Goal: Entertainment & Leisure: Consume media (video, audio)

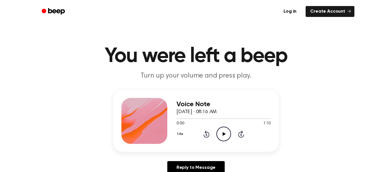
click at [226, 135] on icon "Play Audio" at bounding box center [223, 134] width 15 height 15
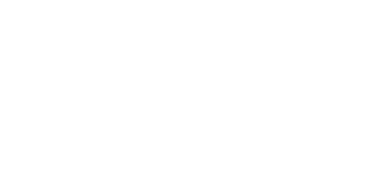
click at [181, 0] on html "Got it" at bounding box center [196, 0] width 392 height 0
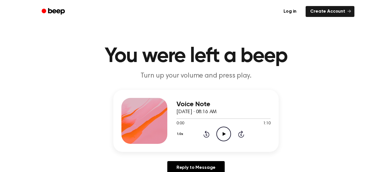
click at [221, 127] on icon "Play Audio" at bounding box center [223, 134] width 15 height 15
click at [242, 133] on icon "Skip 5 seconds" at bounding box center [241, 133] width 6 height 7
click at [243, 136] on icon at bounding box center [241, 134] width 6 height 7
click at [242, 136] on icon "Skip 5 seconds" at bounding box center [241, 133] width 6 height 7
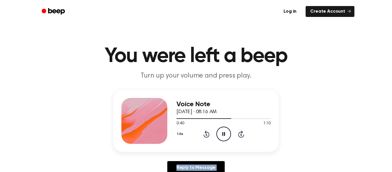
click at [242, 136] on icon "Skip 5 seconds" at bounding box center [241, 133] width 6 height 7
click at [206, 137] on icon at bounding box center [206, 134] width 6 height 7
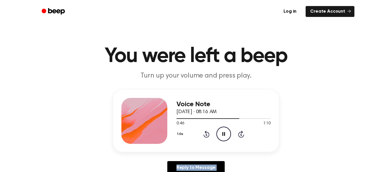
click at [206, 137] on icon at bounding box center [206, 134] width 6 height 7
click at [204, 138] on div "1.0x Rewind 5 seconds Pause Audio Skip 5 seconds" at bounding box center [224, 134] width 94 height 15
click at [203, 132] on icon "Rewind 5 seconds" at bounding box center [206, 133] width 6 height 7
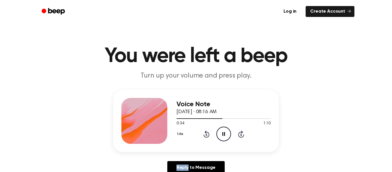
click at [203, 132] on icon "Rewind 5 seconds" at bounding box center [206, 133] width 6 height 7
click at [207, 134] on icon "Rewind 5 seconds" at bounding box center [206, 133] width 6 height 7
click at [210, 136] on div "1.0x Rewind 5 seconds Pause Audio Skip 5 seconds" at bounding box center [224, 134] width 94 height 15
click at [241, 131] on icon at bounding box center [241, 134] width 6 height 7
click at [203, 133] on icon "Rewind 5 seconds" at bounding box center [206, 133] width 6 height 7
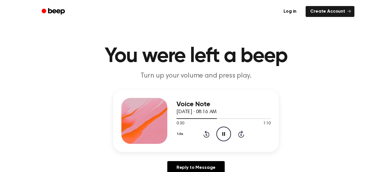
click at [242, 135] on icon "Skip 5 seconds" at bounding box center [241, 133] width 6 height 7
click at [225, 133] on icon at bounding box center [223, 134] width 3 height 4
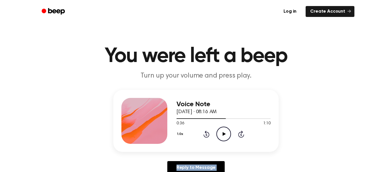
click at [225, 133] on icon at bounding box center [223, 134] width 3 height 4
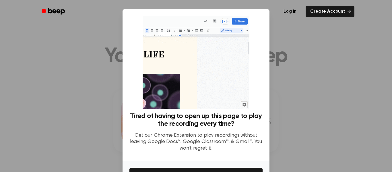
click at [286, 150] on div at bounding box center [196, 86] width 392 height 172
click at [294, 74] on div at bounding box center [196, 86] width 392 height 172
click at [341, 8] on link "Create Account" at bounding box center [330, 11] width 49 height 11
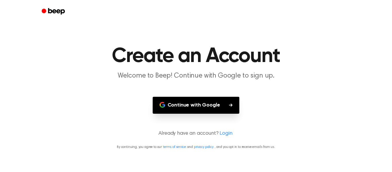
click at [210, 98] on button "Continue with Google" at bounding box center [196, 105] width 87 height 17
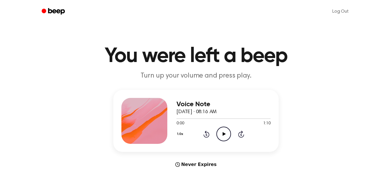
click at [227, 132] on icon "Play Audio" at bounding box center [223, 134] width 15 height 15
click at [227, 132] on icon "Pause Audio" at bounding box center [223, 134] width 15 height 15
click at [227, 132] on icon "Play Audio" at bounding box center [223, 134] width 15 height 15
click at [227, 132] on icon "Pause Audio" at bounding box center [223, 134] width 15 height 15
click at [227, 132] on icon "Play Audio" at bounding box center [223, 134] width 15 height 15
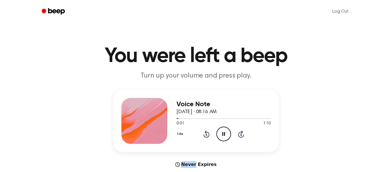
click at [227, 132] on icon "Pause Audio" at bounding box center [223, 134] width 15 height 15
click at [227, 132] on icon "Play Audio" at bounding box center [223, 134] width 15 height 15
click at [227, 132] on icon "Pause Audio" at bounding box center [223, 134] width 15 height 15
click at [227, 132] on icon "Play Audio" at bounding box center [223, 134] width 15 height 15
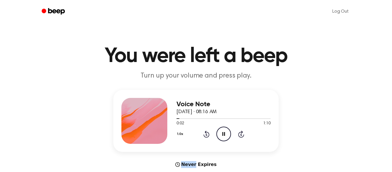
click at [227, 132] on icon "Pause Audio" at bounding box center [223, 134] width 15 height 15
click at [227, 132] on icon "Play Audio" at bounding box center [223, 134] width 15 height 15
click at [227, 132] on icon "Pause Audio" at bounding box center [223, 134] width 15 height 15
click at [227, 132] on icon "Play Audio" at bounding box center [223, 134] width 15 height 15
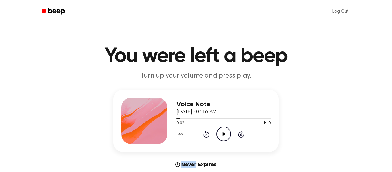
click at [227, 132] on icon "Play Audio" at bounding box center [223, 134] width 15 height 15
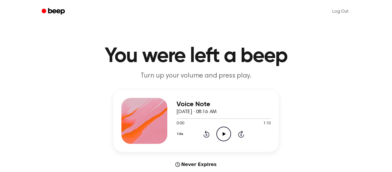
click at [228, 135] on icon "Play Audio" at bounding box center [223, 134] width 15 height 15
click at [225, 135] on icon "Pause Audio" at bounding box center [223, 134] width 15 height 15
click at [208, 135] on icon "Rewind 5 seconds" at bounding box center [206, 133] width 6 height 7
click at [221, 133] on icon "Play Audio" at bounding box center [223, 134] width 15 height 15
click at [207, 134] on icon at bounding box center [206, 134] width 1 height 2
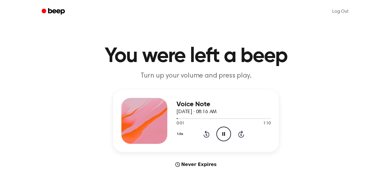
click at [206, 133] on icon at bounding box center [206, 134] width 6 height 7
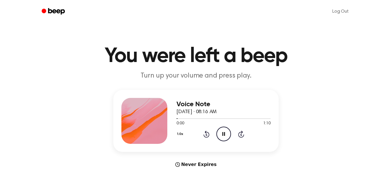
click at [206, 133] on icon at bounding box center [206, 134] width 6 height 7
click at [206, 133] on icon "Rewind 5 seconds" at bounding box center [206, 133] width 6 height 7
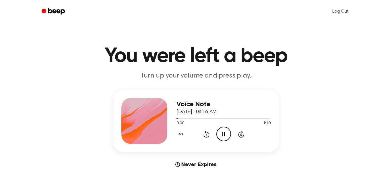
click at [206, 133] on icon "Rewind 5 seconds" at bounding box center [206, 133] width 6 height 7
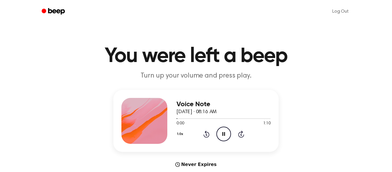
click at [206, 133] on icon "Rewind 5 seconds" at bounding box center [206, 133] width 6 height 7
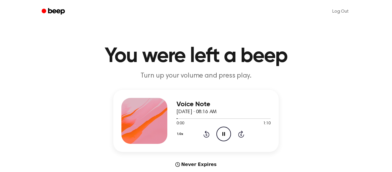
click at [206, 133] on icon "Rewind 5 seconds" at bounding box center [206, 133] width 6 height 7
click at [206, 133] on icon at bounding box center [206, 134] width 6 height 7
click at [218, 134] on icon "Pause Audio" at bounding box center [223, 134] width 15 height 15
click at [206, 135] on icon at bounding box center [206, 134] width 1 height 2
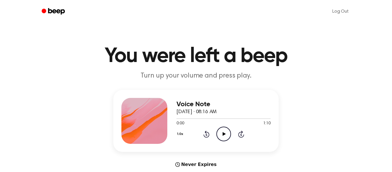
click at [221, 135] on icon "Play Audio" at bounding box center [223, 134] width 15 height 15
click at [206, 132] on icon at bounding box center [206, 134] width 6 height 7
click at [206, 133] on icon at bounding box center [206, 134] width 6 height 7
click at [206, 133] on icon "Rewind 5 seconds" at bounding box center [206, 133] width 6 height 7
click at [205, 136] on icon "Rewind 5 seconds" at bounding box center [206, 133] width 6 height 7
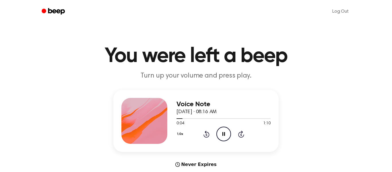
click at [205, 136] on icon "Rewind 5 seconds" at bounding box center [206, 133] width 6 height 7
click at [229, 131] on icon "Pause Audio" at bounding box center [223, 134] width 15 height 15
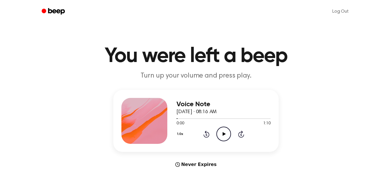
click at [229, 131] on icon "Play Audio" at bounding box center [223, 134] width 15 height 15
click at [203, 132] on div "1.0x Rewind 5 seconds Pause Audio Skip 5 seconds" at bounding box center [224, 134] width 94 height 15
click at [206, 133] on icon at bounding box center [206, 134] width 1 height 2
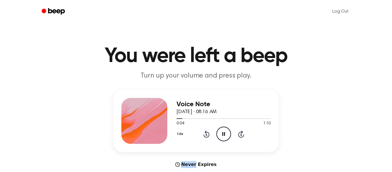
click at [208, 134] on icon "Rewind 5 seconds" at bounding box center [206, 133] width 6 height 7
click at [220, 137] on icon "Pause Audio" at bounding box center [223, 134] width 15 height 15
click at [206, 131] on icon at bounding box center [206, 134] width 6 height 7
click at [223, 133] on icon at bounding box center [223, 134] width 3 height 4
click at [211, 134] on div "1.0x Rewind 5 seconds Pause Audio Skip 5 seconds" at bounding box center [224, 134] width 94 height 15
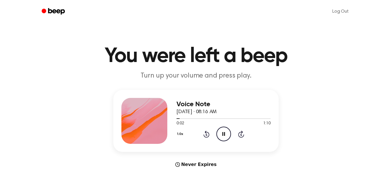
click at [202, 134] on div "1.0x Rewind 5 seconds Pause Audio Skip 5 seconds" at bounding box center [224, 134] width 94 height 15
click at [205, 134] on icon "Rewind 5 seconds" at bounding box center [206, 133] width 6 height 7
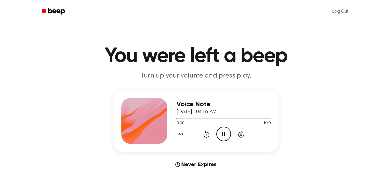
click at [205, 134] on icon "Rewind 5 seconds" at bounding box center [206, 133] width 6 height 7
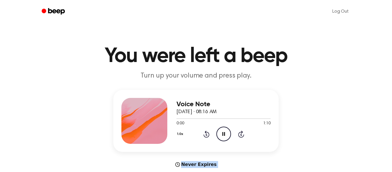
click at [205, 134] on icon "Rewind 5 seconds" at bounding box center [206, 133] width 6 height 7
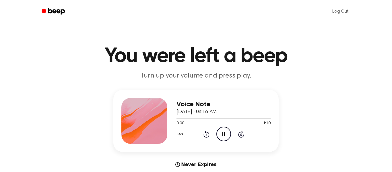
click at [205, 134] on icon "Rewind 5 seconds" at bounding box center [206, 133] width 6 height 7
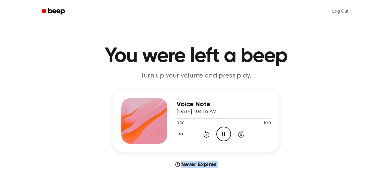
click at [205, 134] on icon "Rewind 5 seconds" at bounding box center [206, 133] width 6 height 7
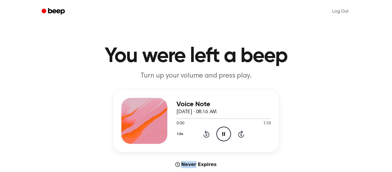
click at [205, 134] on icon "Rewind 5 seconds" at bounding box center [206, 133] width 6 height 7
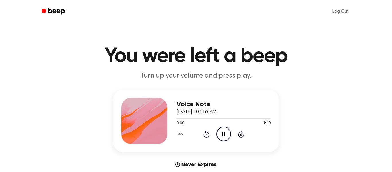
click at [205, 134] on icon "Rewind 5 seconds" at bounding box center [206, 133] width 6 height 7
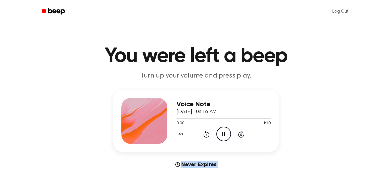
click at [205, 134] on icon "Rewind 5 seconds" at bounding box center [206, 133] width 6 height 7
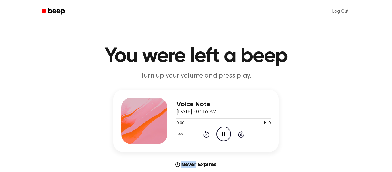
click at [205, 134] on icon "Rewind 5 seconds" at bounding box center [206, 133] width 6 height 7
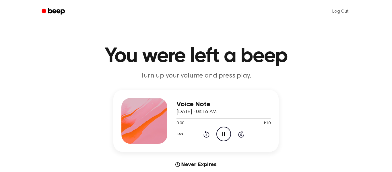
click at [205, 134] on icon "Rewind 5 seconds" at bounding box center [206, 133] width 6 height 7
click at [205, 135] on icon "Rewind 5 seconds" at bounding box center [206, 133] width 6 height 7
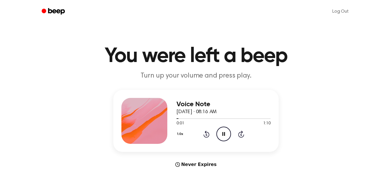
click at [205, 135] on icon "Rewind 5 seconds" at bounding box center [206, 133] width 6 height 7
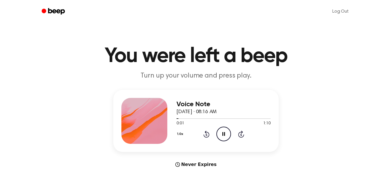
click at [205, 135] on icon "Rewind 5 seconds" at bounding box center [206, 133] width 6 height 7
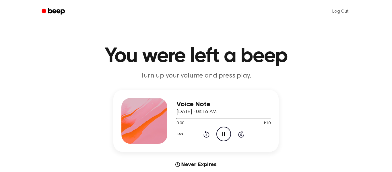
click at [205, 135] on icon "Rewind 5 seconds" at bounding box center [206, 133] width 6 height 7
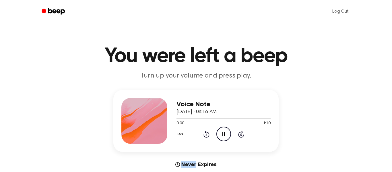
click at [205, 135] on icon "Rewind 5 seconds" at bounding box center [206, 133] width 6 height 7
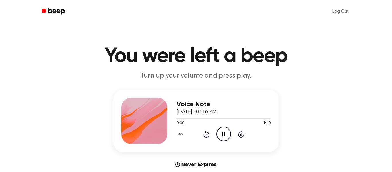
click at [205, 135] on icon "Rewind 5 seconds" at bounding box center [206, 133] width 6 height 7
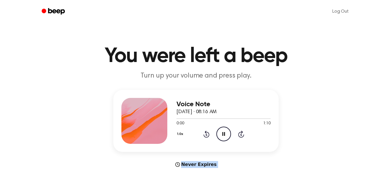
click at [205, 135] on icon "Rewind 5 seconds" at bounding box center [206, 133] width 6 height 7
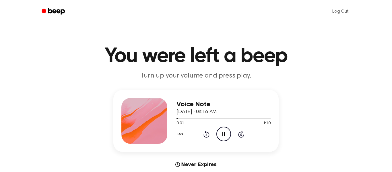
click at [205, 135] on icon "Rewind 5 seconds" at bounding box center [206, 133] width 6 height 7
click at [241, 134] on icon "Skip 5 seconds" at bounding box center [241, 133] width 6 height 7
click at [206, 134] on icon at bounding box center [206, 134] width 1 height 2
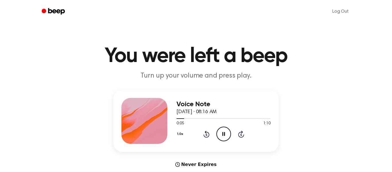
click at [206, 134] on icon at bounding box center [206, 134] width 1 height 2
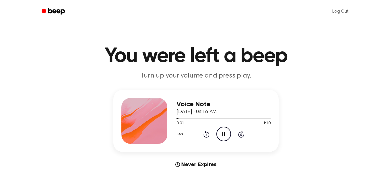
click at [206, 134] on icon at bounding box center [206, 134] width 1 height 2
click at [221, 136] on icon "Pause Audio" at bounding box center [223, 134] width 15 height 15
click at [208, 133] on icon "Rewind 5 seconds" at bounding box center [206, 133] width 6 height 7
click at [236, 139] on div "1.0x Rewind 5 seconds Play Audio Skip 5 seconds" at bounding box center [224, 134] width 94 height 15
click at [229, 134] on icon "Play Audio" at bounding box center [223, 134] width 15 height 15
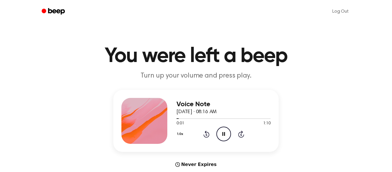
click at [206, 133] on icon "Rewind 5 seconds" at bounding box center [206, 133] width 6 height 7
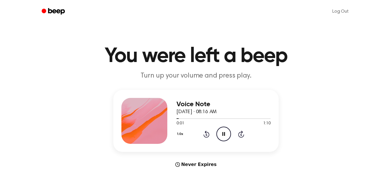
click at [206, 133] on icon "Rewind 5 seconds" at bounding box center [206, 133] width 6 height 7
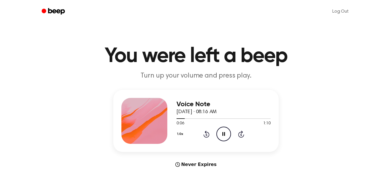
click at [223, 134] on icon "Pause Audio" at bounding box center [223, 134] width 15 height 15
click at [224, 138] on icon "Play Audio" at bounding box center [223, 134] width 15 height 15
click at [206, 133] on icon at bounding box center [206, 134] width 6 height 7
click at [227, 135] on icon "Pause Audio" at bounding box center [223, 134] width 15 height 15
click at [228, 135] on icon "Play Audio" at bounding box center [223, 134] width 15 height 15
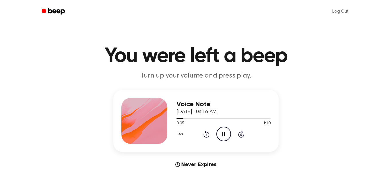
click at [209, 134] on icon at bounding box center [206, 134] width 6 height 7
click at [208, 134] on icon at bounding box center [206, 134] width 6 height 7
click at [210, 135] on div "1.0x Rewind 5 seconds Pause Audio Skip 5 seconds" at bounding box center [224, 134] width 94 height 15
click at [224, 133] on icon at bounding box center [223, 134] width 3 height 4
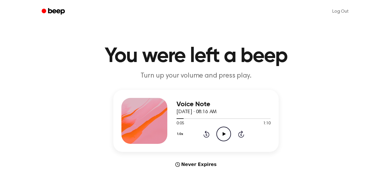
click at [224, 133] on icon at bounding box center [223, 134] width 3 height 4
click at [207, 132] on icon at bounding box center [206, 134] width 6 height 7
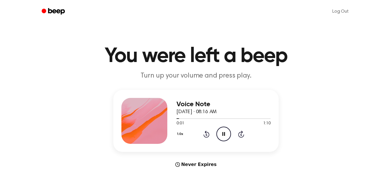
click at [207, 132] on icon at bounding box center [206, 134] width 6 height 7
click at [230, 133] on circle at bounding box center [224, 134] width 14 height 14
click at [223, 137] on icon "Play Audio" at bounding box center [223, 134] width 15 height 15
click at [206, 132] on icon at bounding box center [206, 134] width 6 height 7
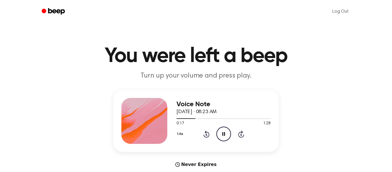
click at [206, 132] on icon at bounding box center [206, 134] width 6 height 7
click at [222, 138] on icon "Pause Audio" at bounding box center [223, 134] width 15 height 15
